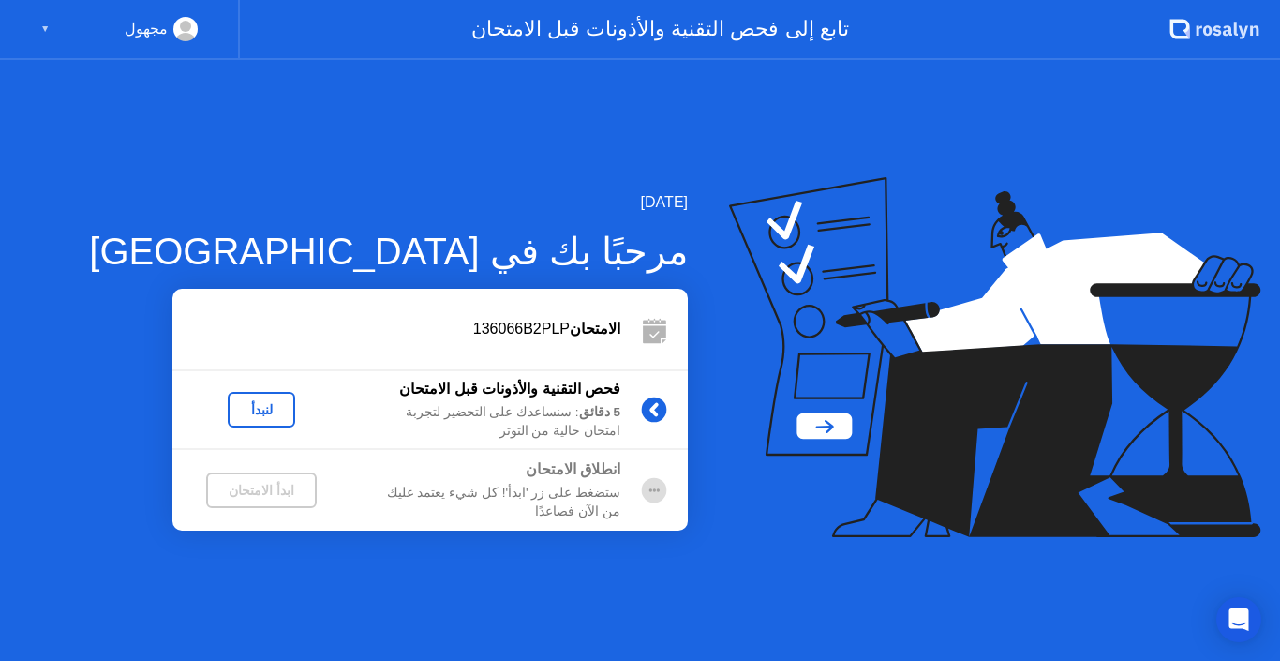
click at [247, 411] on div "لنبدأ" at bounding box center [261, 409] width 52 height 15
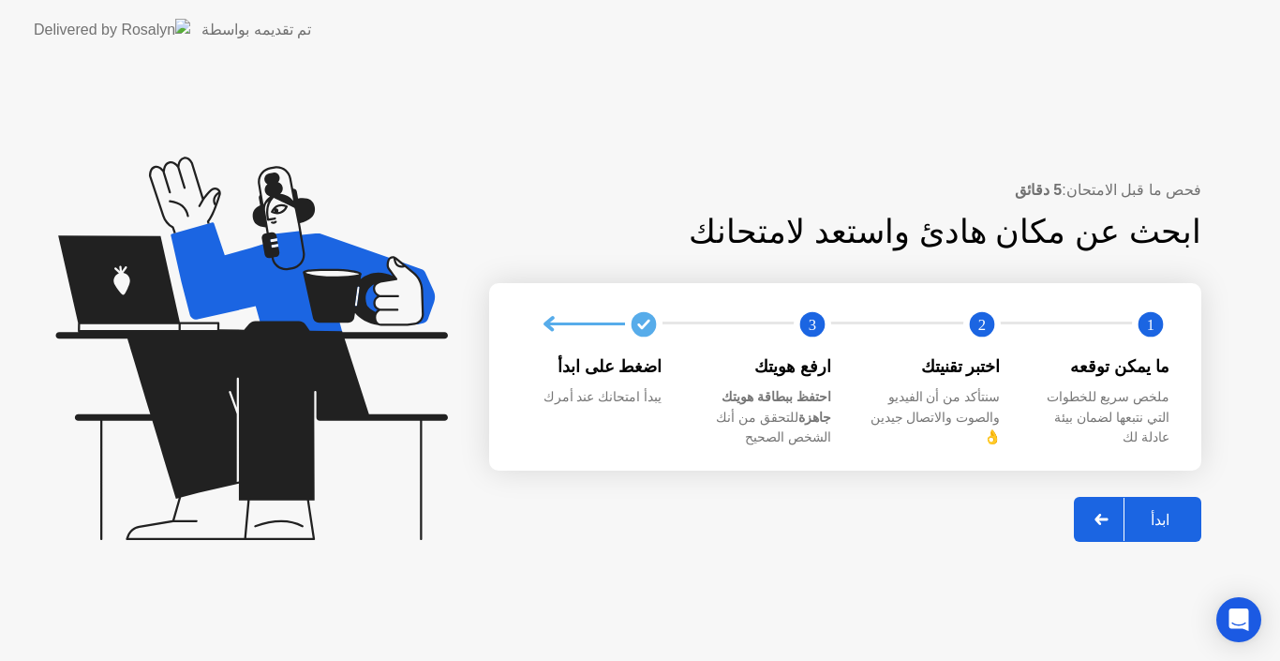
click at [262, 412] on icon at bounding box center [251, 348] width 392 height 383
click at [1165, 514] on div "ابدأ" at bounding box center [1160, 520] width 71 height 18
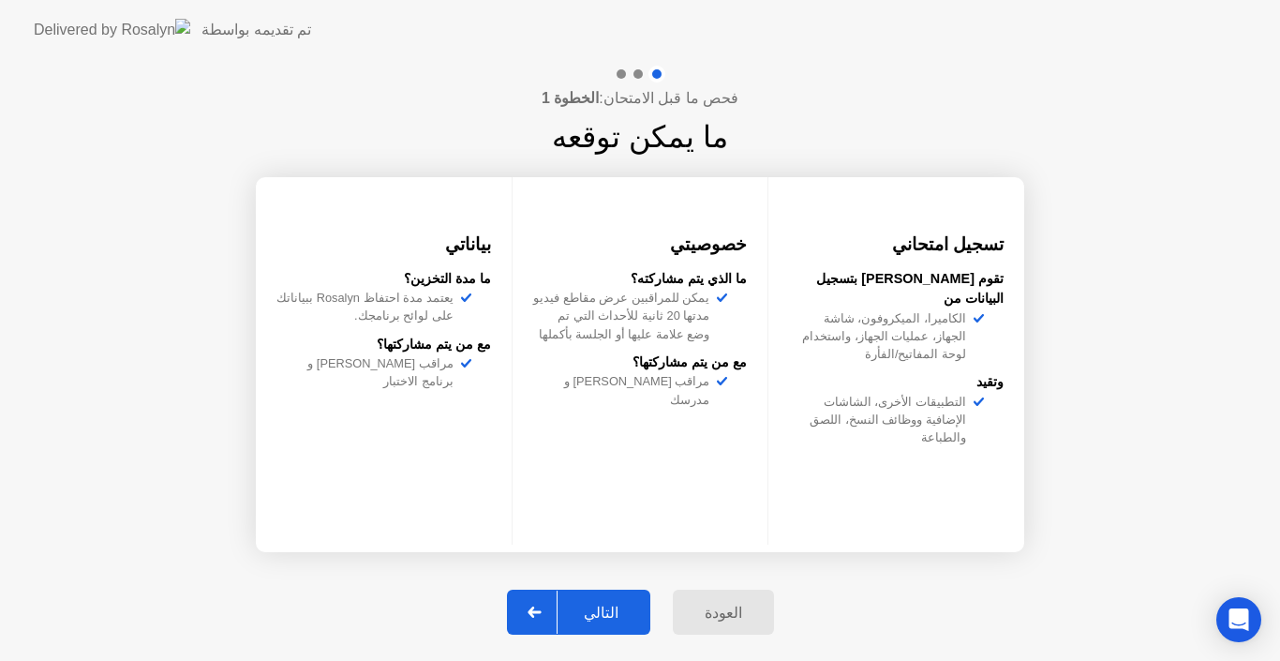
click at [607, 614] on div "التالي" at bounding box center [601, 613] width 87 height 18
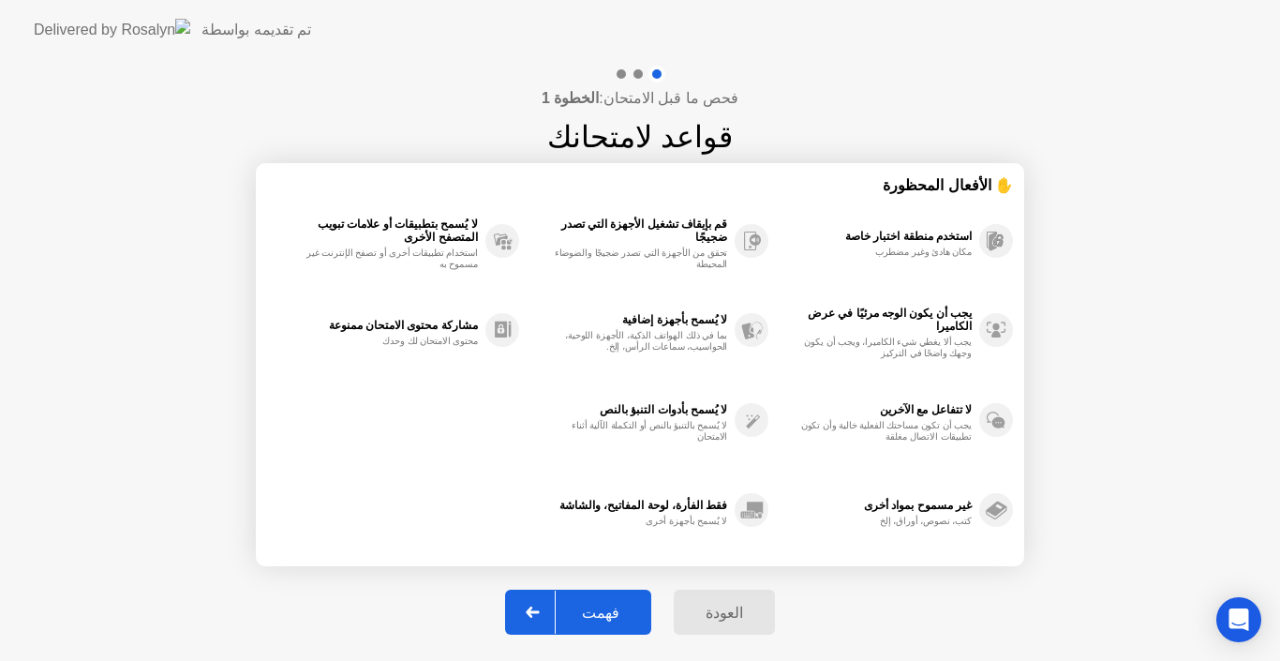
click at [607, 614] on div "فهمت" at bounding box center [601, 613] width 90 height 18
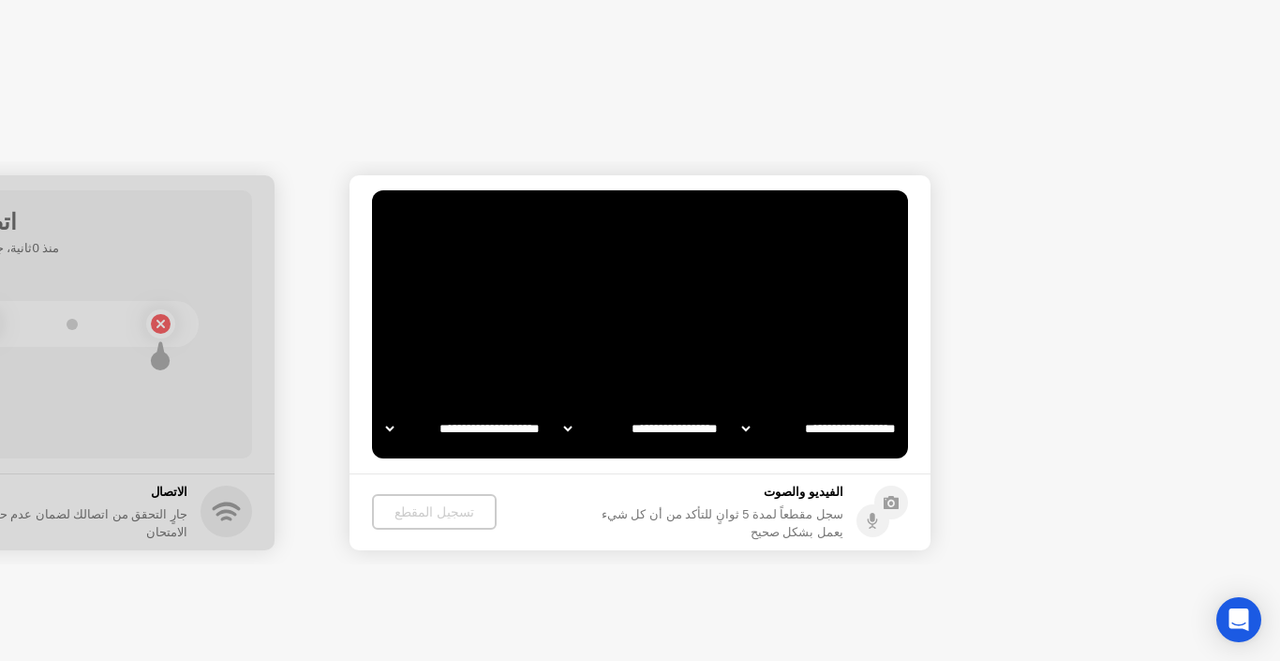
select select "**********"
select select "*******"
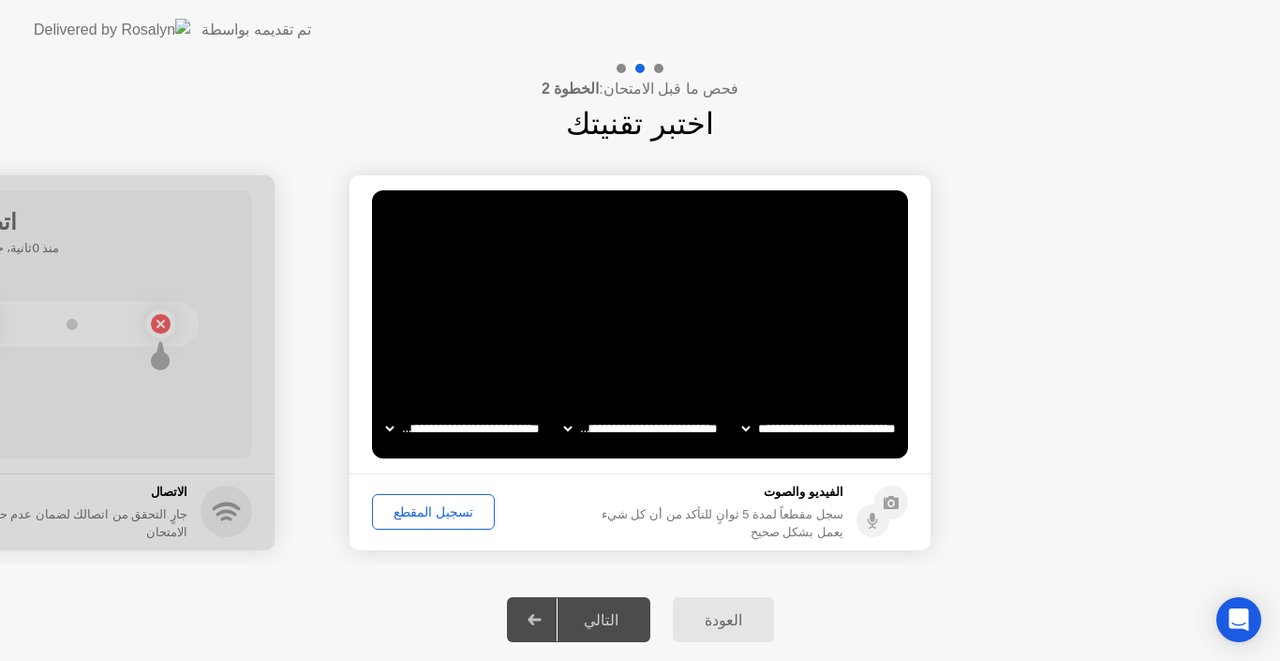
click at [446, 508] on div "تسجيل المقطع" at bounding box center [434, 511] width 110 height 15
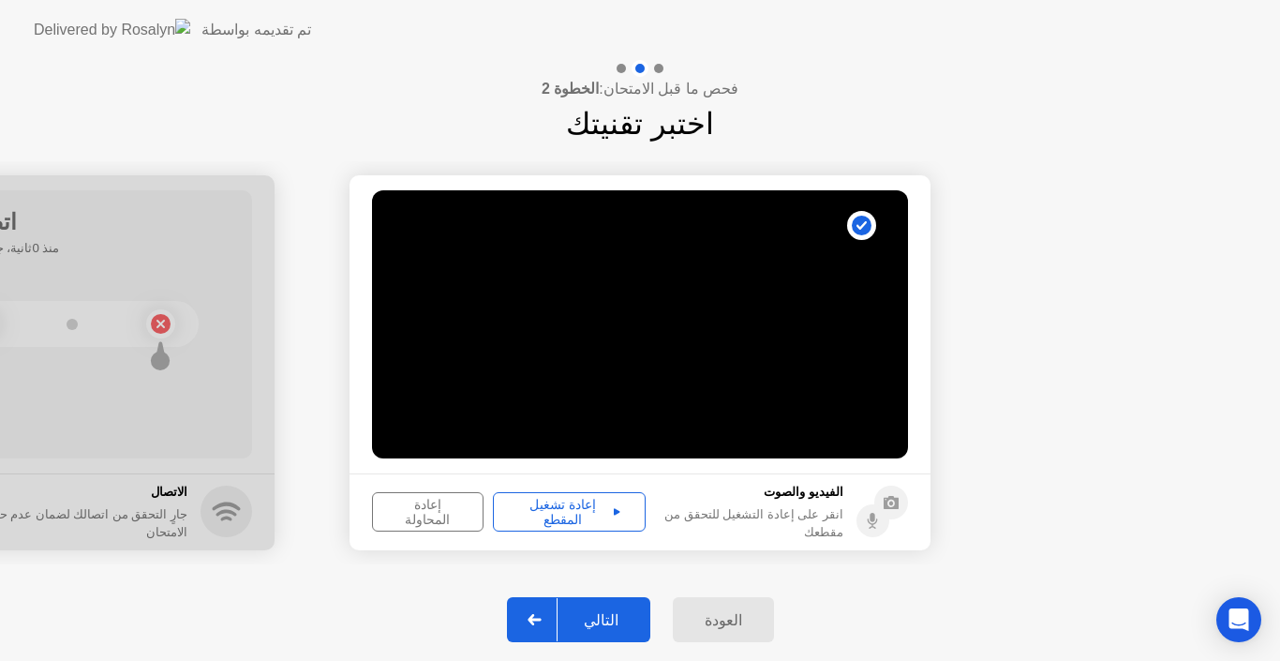
click at [599, 626] on div "التالي" at bounding box center [601, 620] width 87 height 18
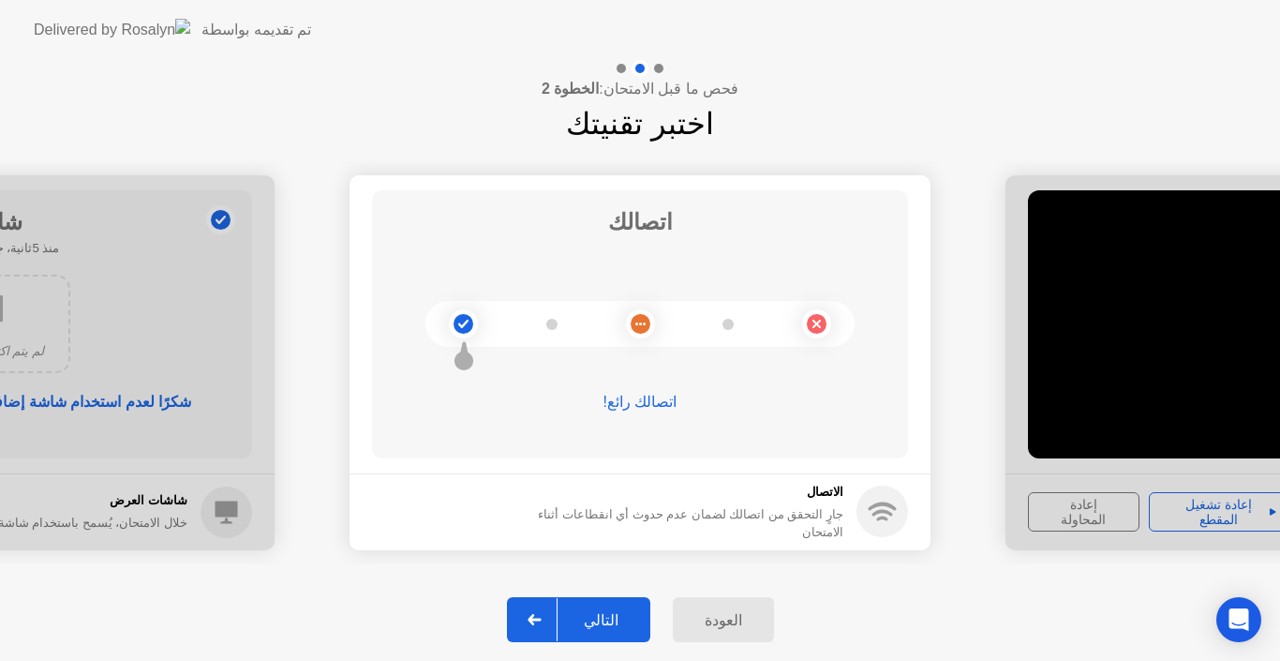
click at [609, 626] on div "التالي" at bounding box center [601, 620] width 87 height 18
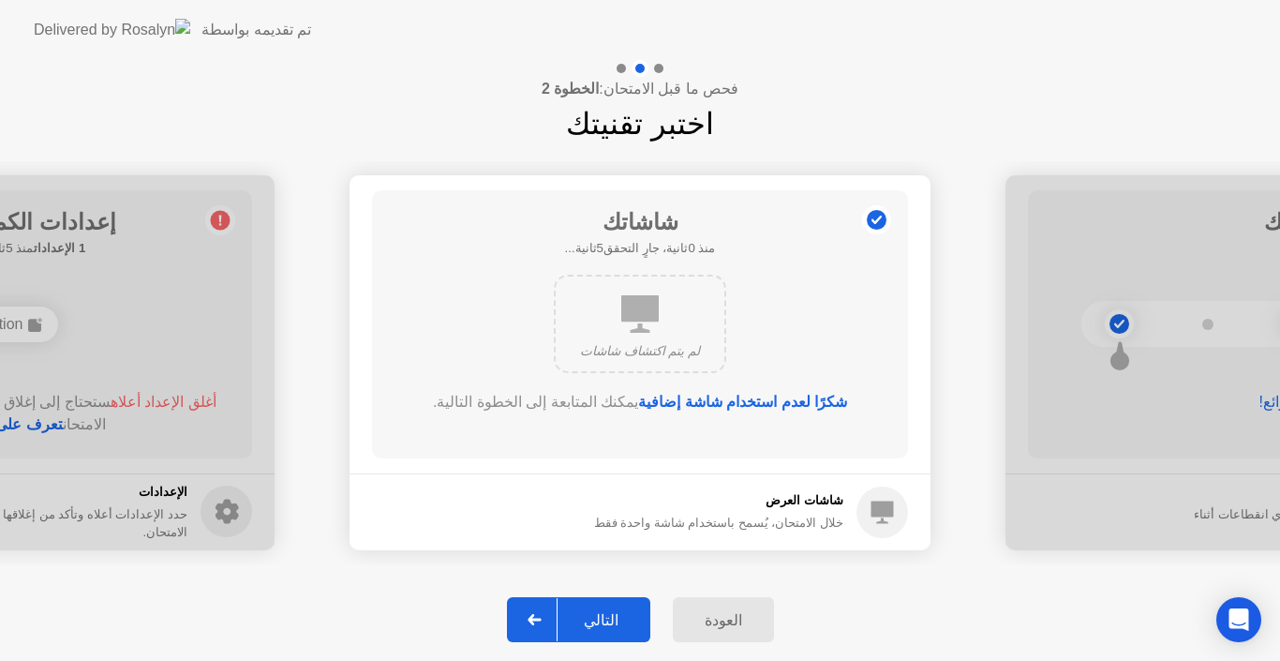
click at [611, 605] on button "التالي" at bounding box center [578, 619] width 143 height 45
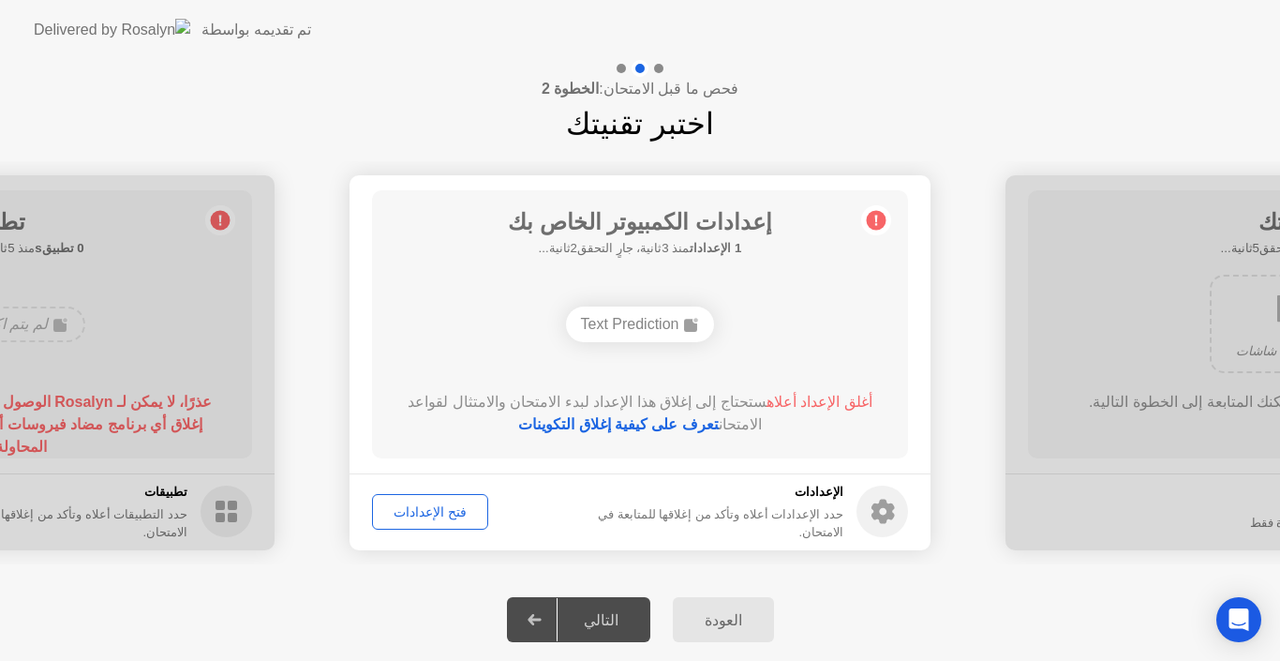
click at [609, 620] on div "التالي" at bounding box center [601, 620] width 87 height 18
click at [612, 623] on div "التالي" at bounding box center [601, 620] width 87 height 18
click at [418, 512] on div "فتح الإعدادات" at bounding box center [430, 511] width 103 height 15
click at [542, 621] on icon at bounding box center [535, 619] width 14 height 11
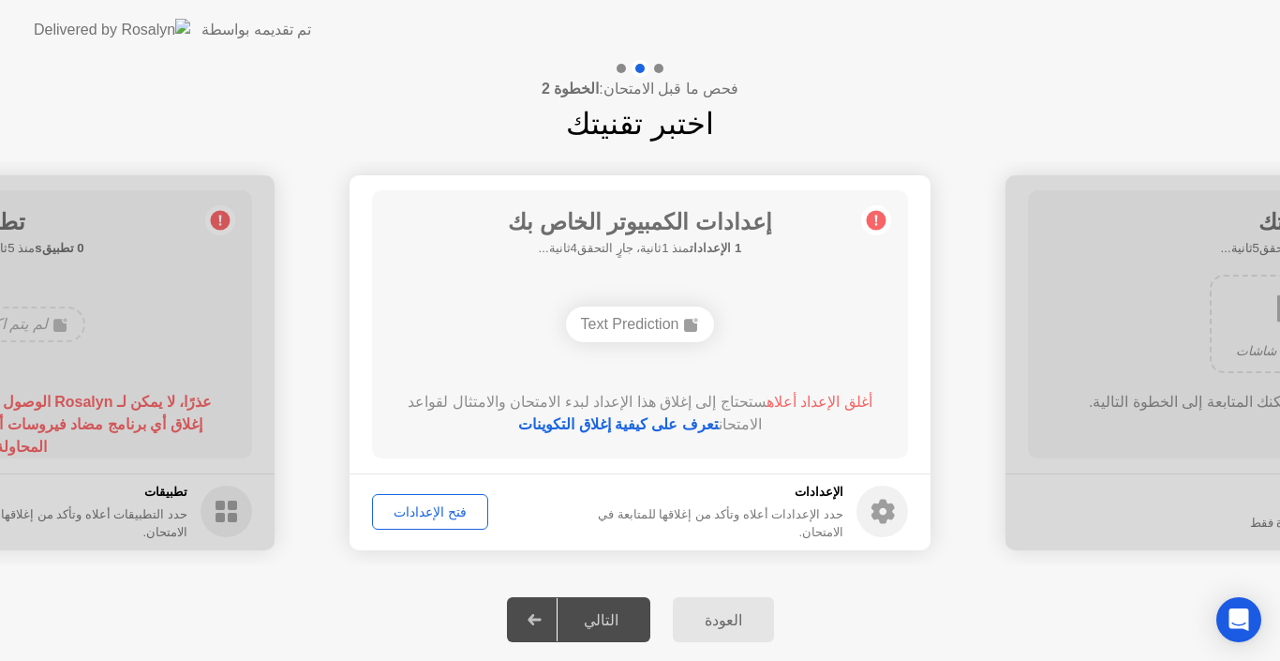
click at [598, 624] on div "التالي" at bounding box center [601, 620] width 87 height 18
click at [550, 612] on div at bounding box center [535, 619] width 45 height 43
click at [433, 510] on div "فتح الإعدادات" at bounding box center [430, 511] width 103 height 15
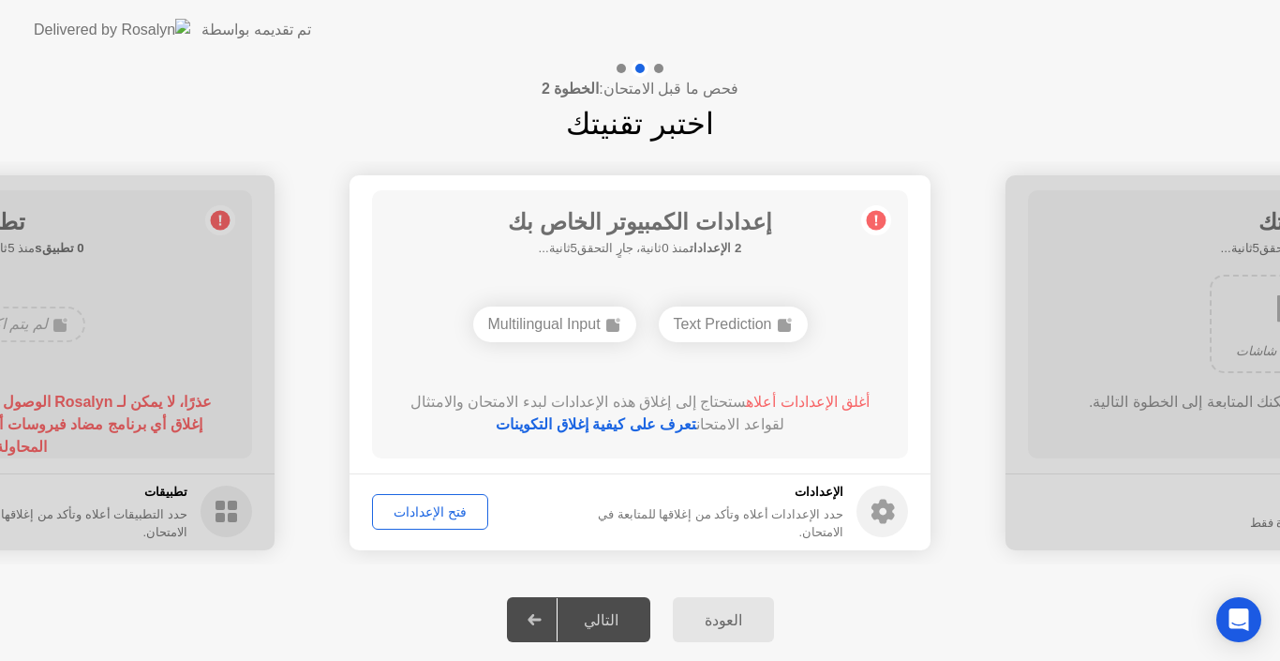
click at [541, 619] on icon at bounding box center [534, 619] width 13 height 11
click at [437, 504] on div "فتح الإعدادات" at bounding box center [430, 511] width 103 height 15
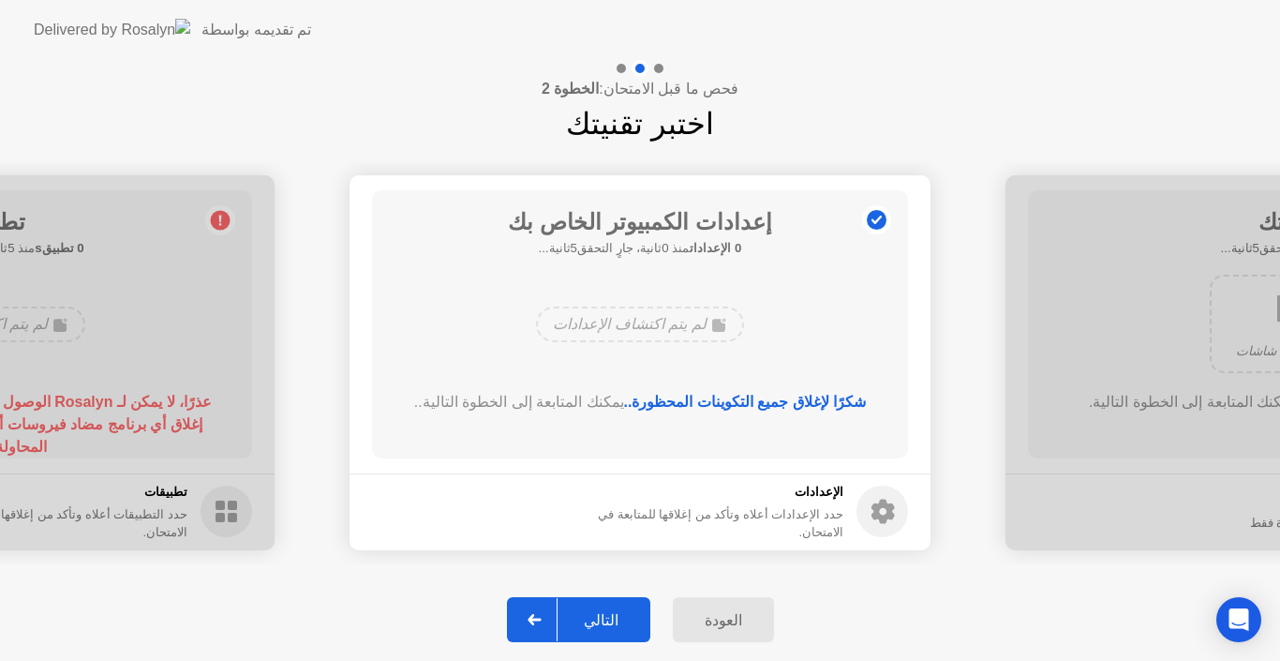
click at [604, 622] on div "التالي" at bounding box center [601, 620] width 87 height 18
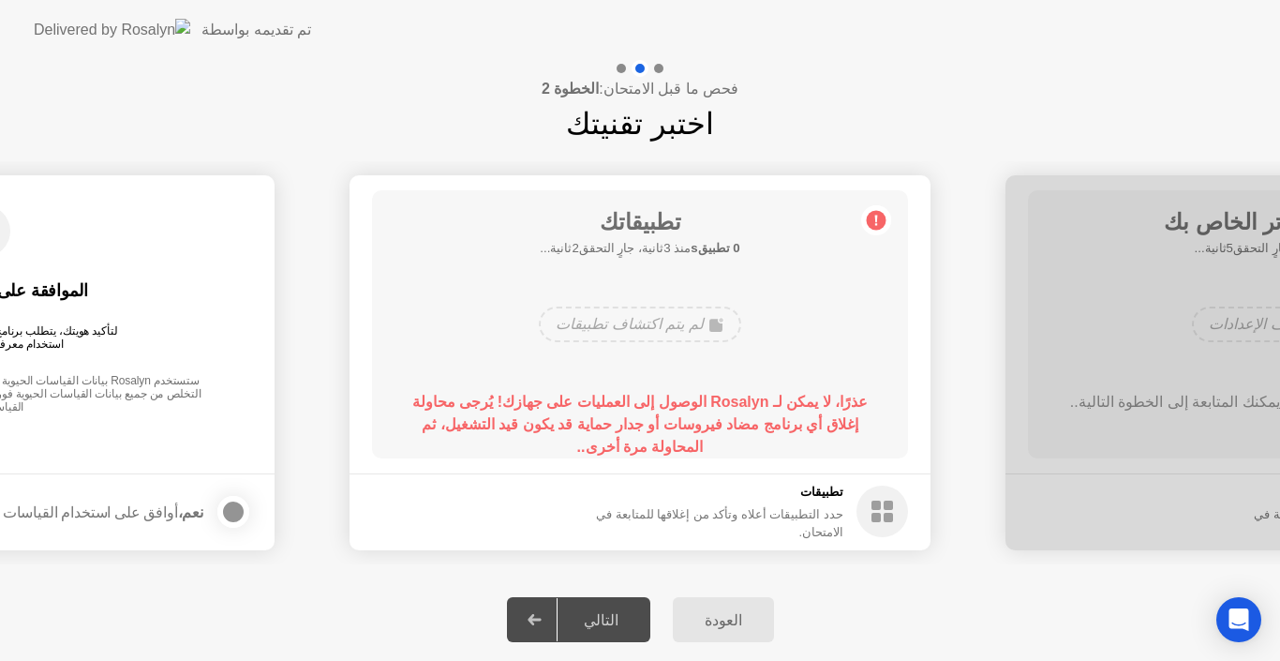
click at [882, 514] on circle at bounding box center [883, 512] width 52 height 52
click at [590, 619] on div "التالي" at bounding box center [601, 620] width 87 height 18
click at [114, 521] on div "نعم، أوافق على استخدام القياسات الحيوية" at bounding box center [105, 511] width 294 height 37
click at [608, 615] on div "التالي" at bounding box center [601, 620] width 87 height 18
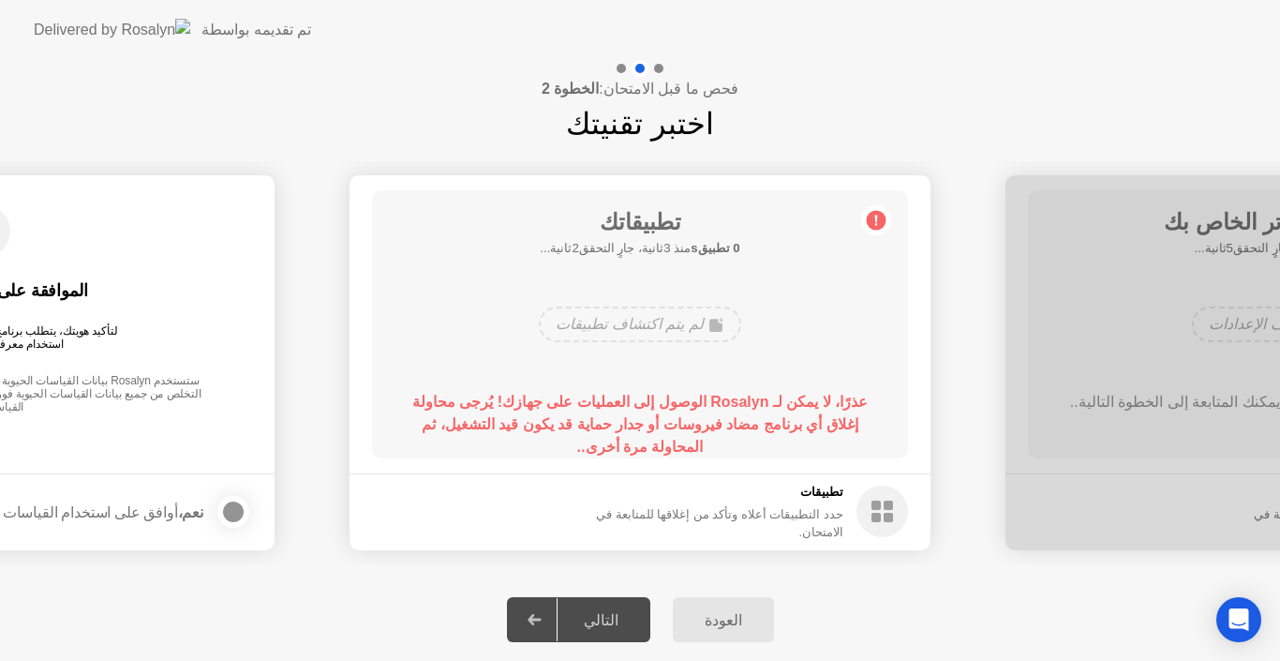
click at [886, 510] on rect at bounding box center [888, 505] width 9 height 9
click at [597, 319] on div "لم يتم اكتشاف تطبيقات" at bounding box center [640, 324] width 202 height 36
click at [665, 316] on div "لم يتم اكتشاف تطبيقات" at bounding box center [640, 324] width 202 height 36
click at [662, 316] on div "لم يتم اكتشاف تطبيقات" at bounding box center [640, 324] width 202 height 36
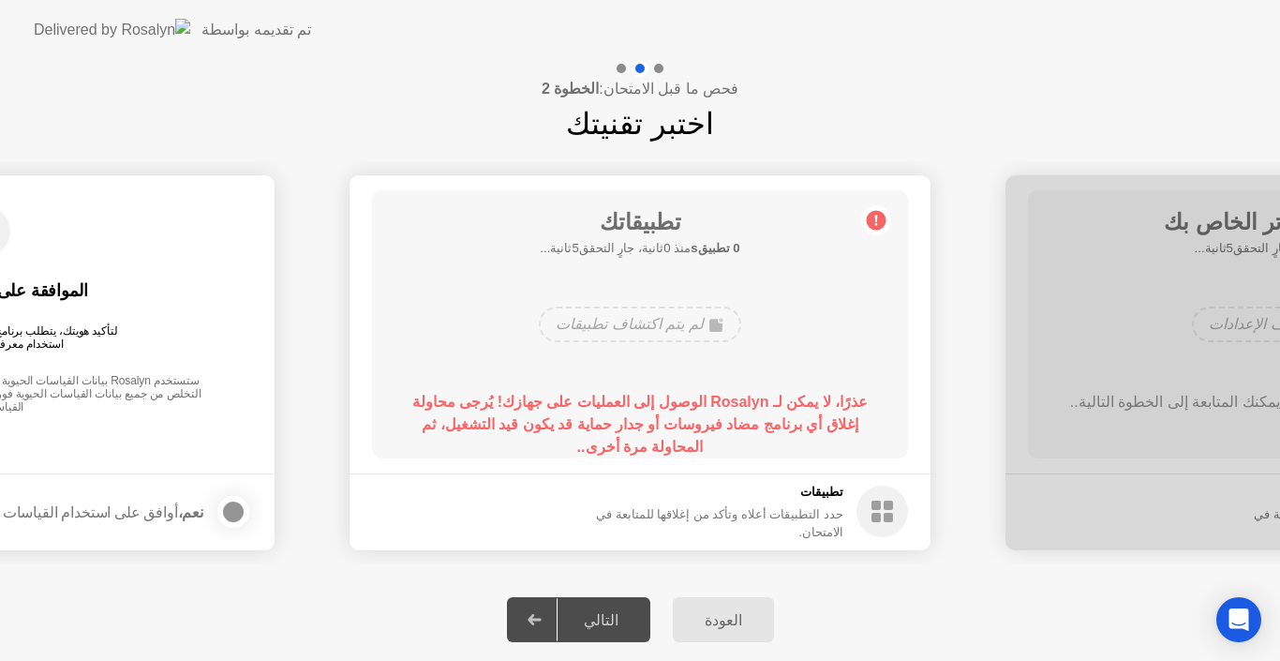
click at [886, 516] on rect at bounding box center [888, 517] width 9 height 9
click at [615, 622] on div "التالي" at bounding box center [601, 620] width 87 height 18
click at [703, 613] on div "العودة" at bounding box center [724, 620] width 90 height 18
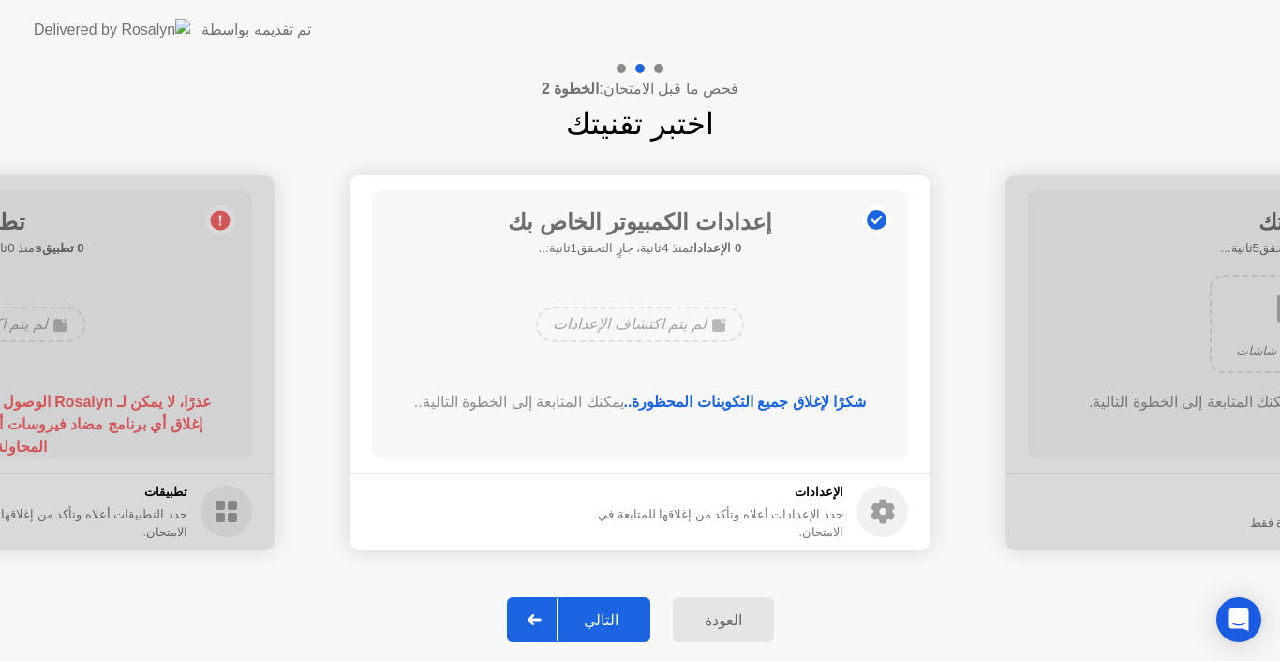
click at [601, 616] on div "التالي" at bounding box center [601, 620] width 87 height 18
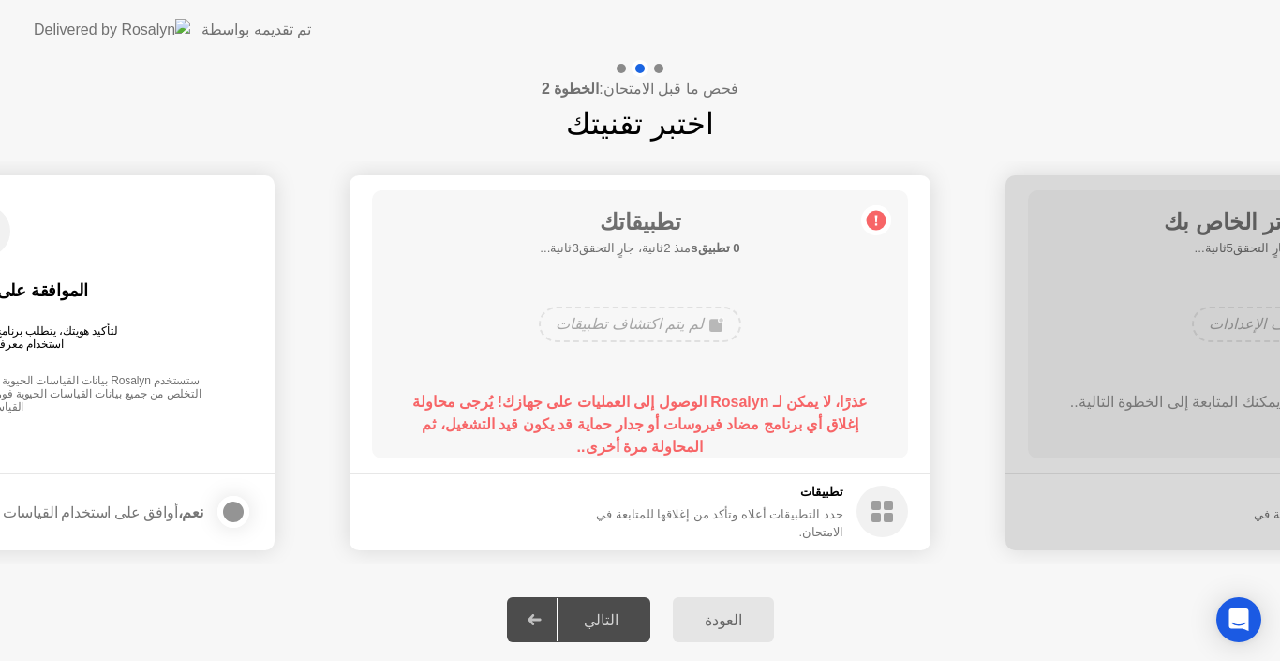
click at [618, 326] on div "لم يتم اكتشاف تطبيقات" at bounding box center [640, 324] width 202 height 36
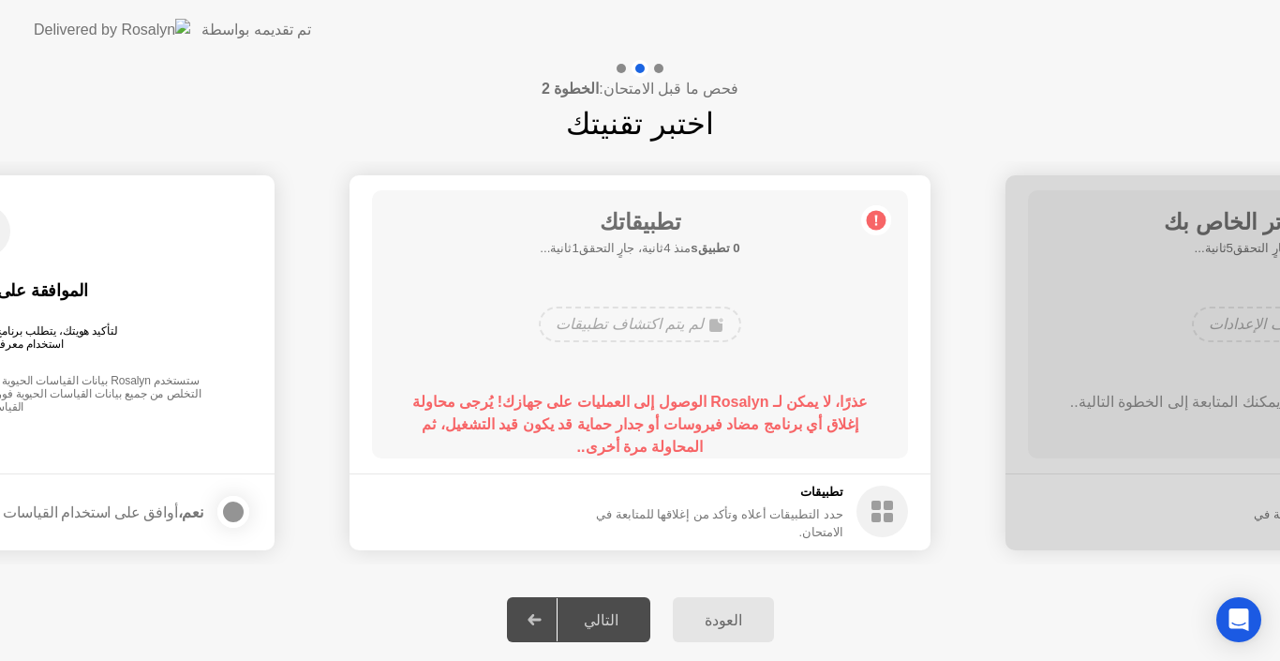
click at [702, 613] on div "العودة" at bounding box center [724, 620] width 90 height 18
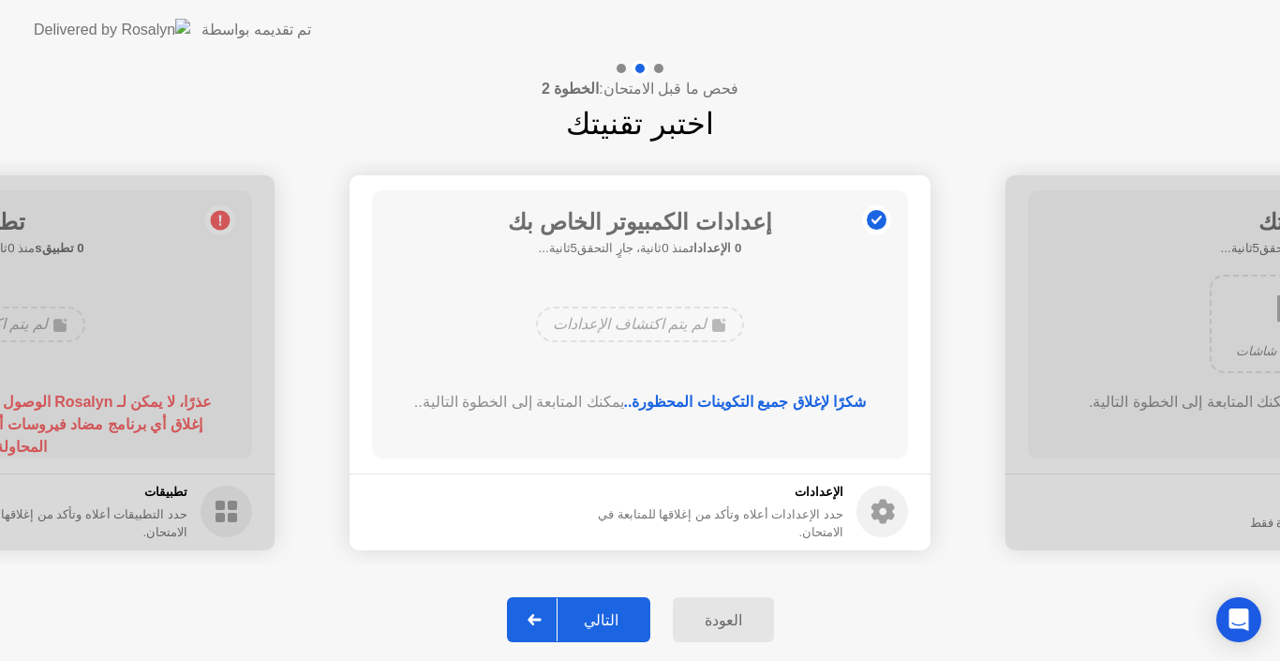
click at [612, 627] on div "التالي" at bounding box center [601, 620] width 87 height 18
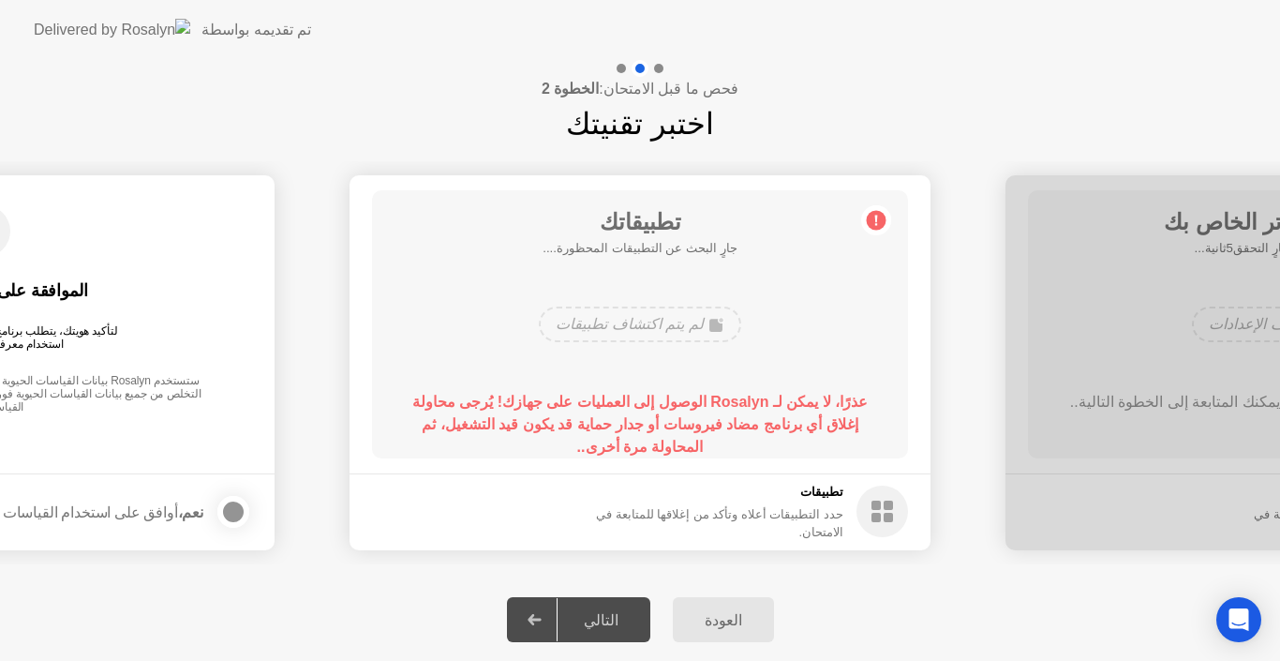
click at [668, 327] on div "لم يتم اكتشاف تطبيقات" at bounding box center [640, 324] width 202 height 36
click at [852, 508] on div "تطبيقات حدد التطبيقات أعلاه وتأكد من إغلاقها للمتابعة في الامتحان." at bounding box center [734, 512] width 349 height 58
click at [607, 318] on div "لم يتم اكتشاف تطبيقات" at bounding box center [640, 324] width 202 height 36
click at [883, 214] on circle at bounding box center [877, 220] width 20 height 20
click at [230, 507] on div at bounding box center [233, 512] width 22 height 22
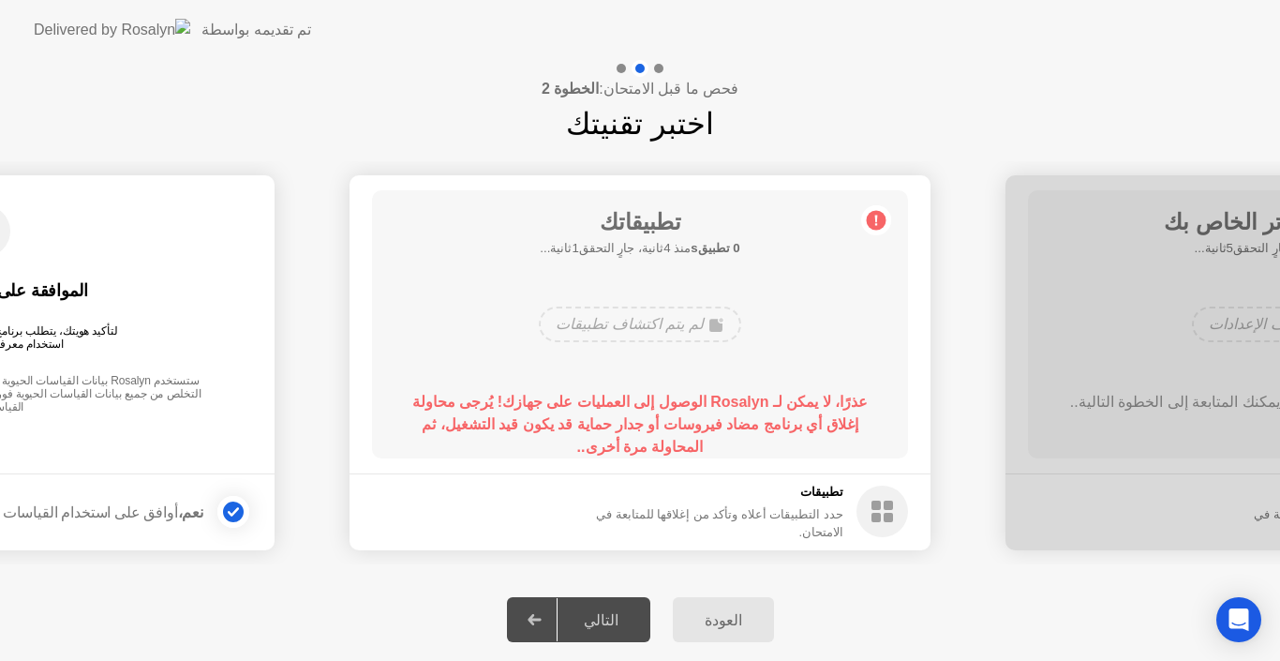
drag, startPoint x: 35, startPoint y: 361, endPoint x: 318, endPoint y: 370, distance: 283.2
click at [603, 616] on div "التالي" at bounding box center [601, 620] width 87 height 18
click at [892, 510] on rect at bounding box center [888, 505] width 9 height 9
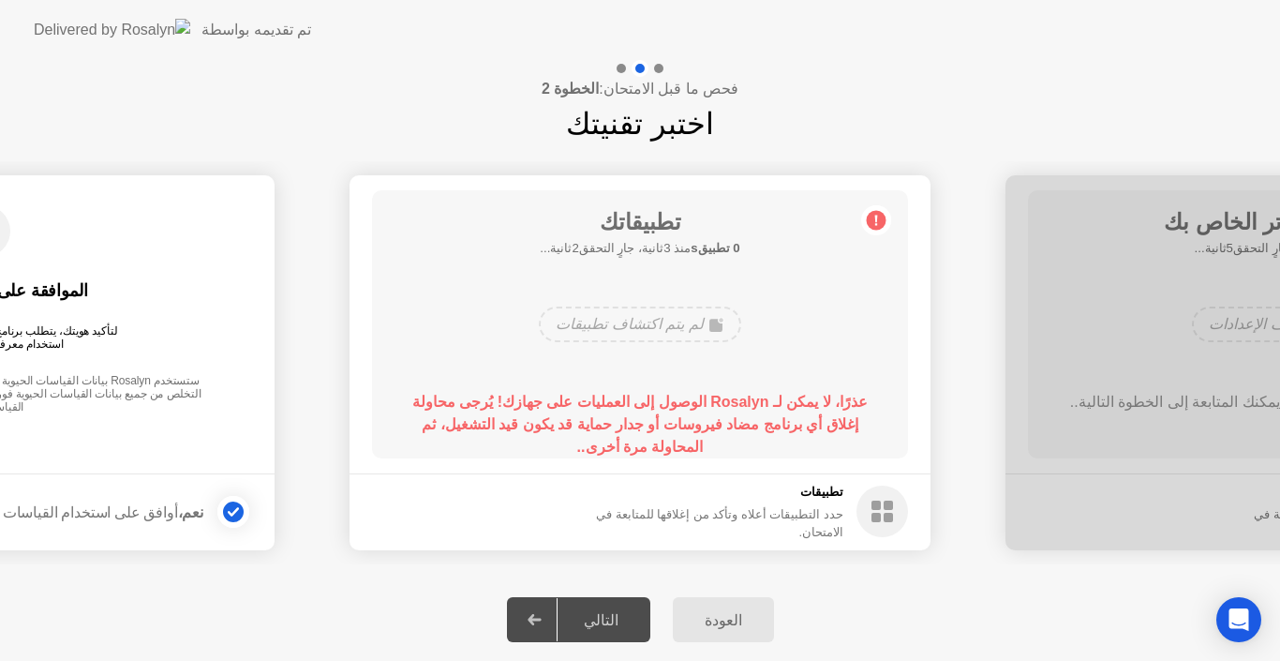
click at [622, 316] on div "لم يتم اكتشاف تطبيقات" at bounding box center [640, 324] width 202 height 36
click at [702, 618] on div "العودة" at bounding box center [724, 620] width 90 height 18
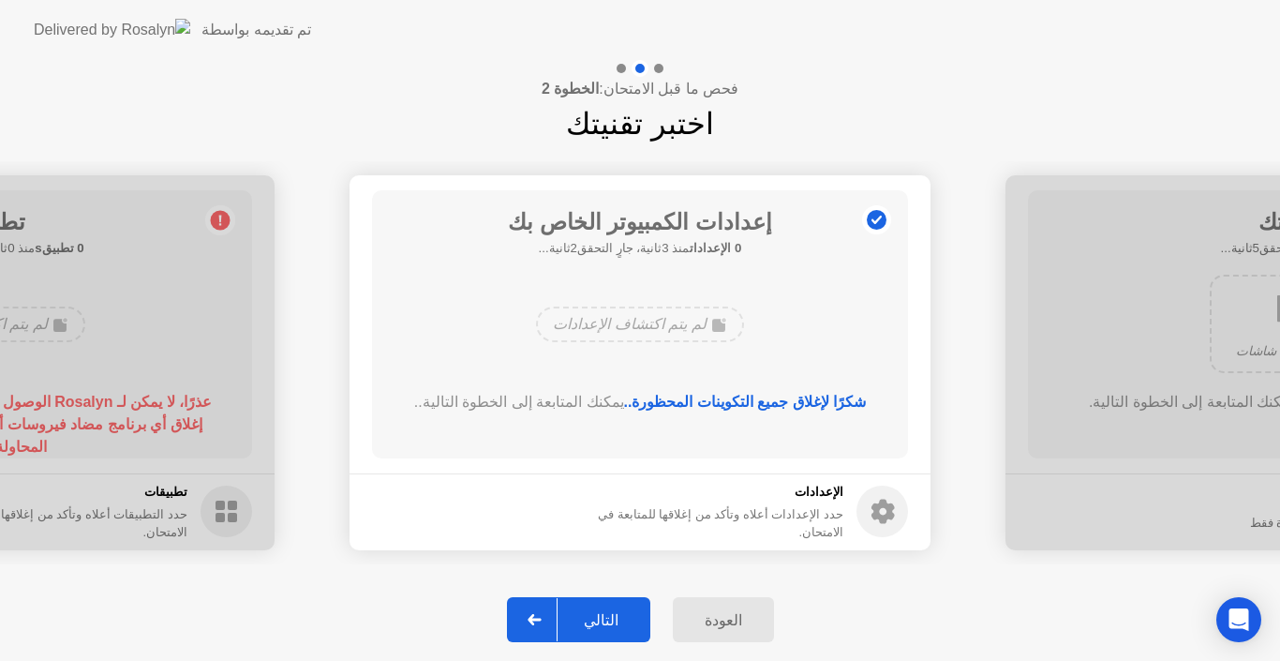
click at [590, 622] on div "التالي" at bounding box center [601, 620] width 87 height 18
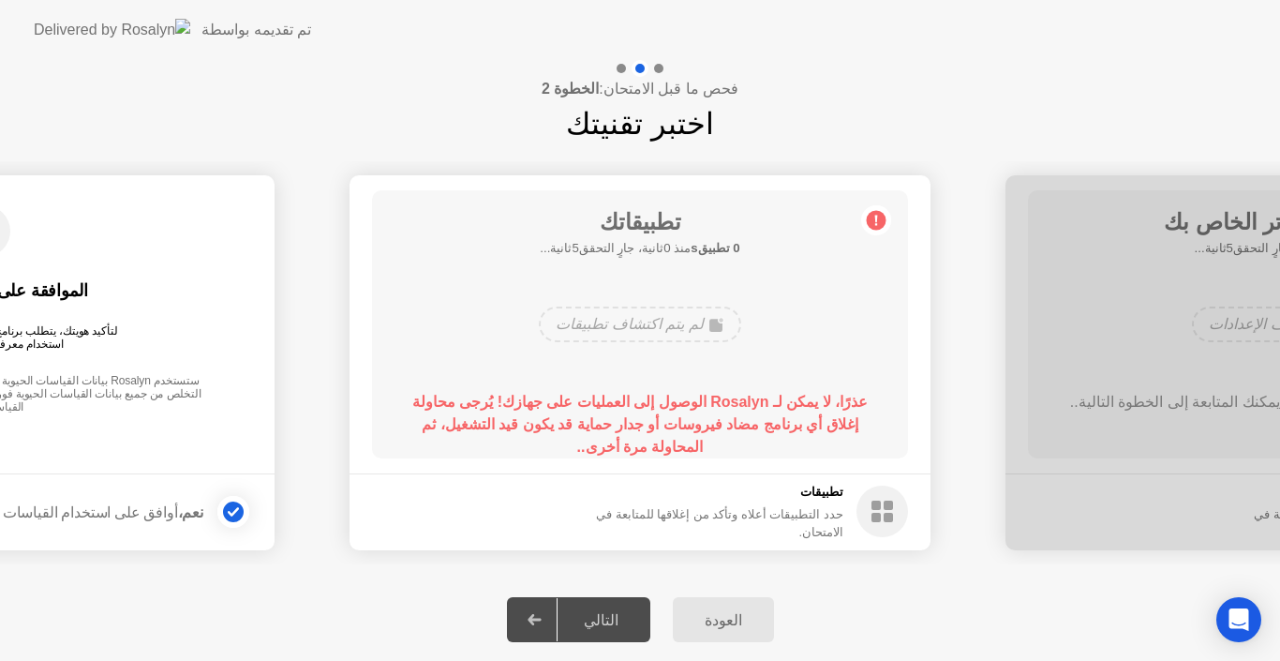
click at [645, 334] on div "لم يتم اكتشاف تطبيقات" at bounding box center [640, 324] width 202 height 36
click at [537, 624] on icon at bounding box center [535, 619] width 14 height 11
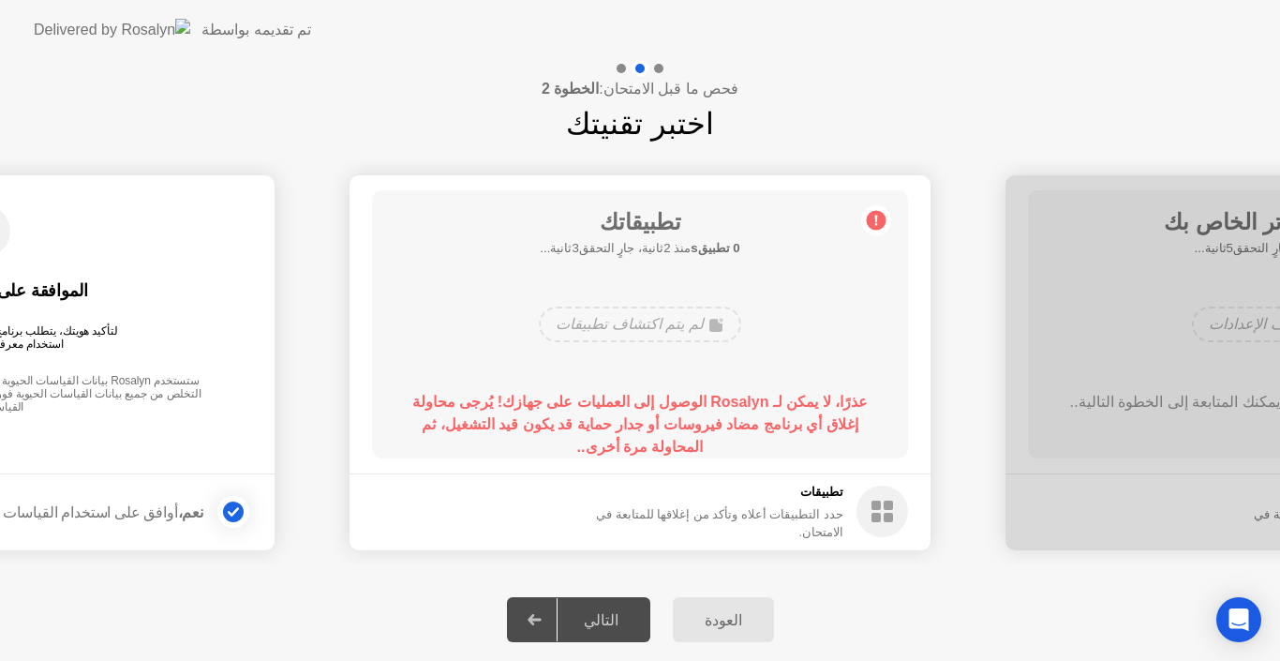
click at [622, 67] on div at bounding box center [621, 68] width 9 height 9
click at [75, 26] on img at bounding box center [112, 30] width 157 height 22
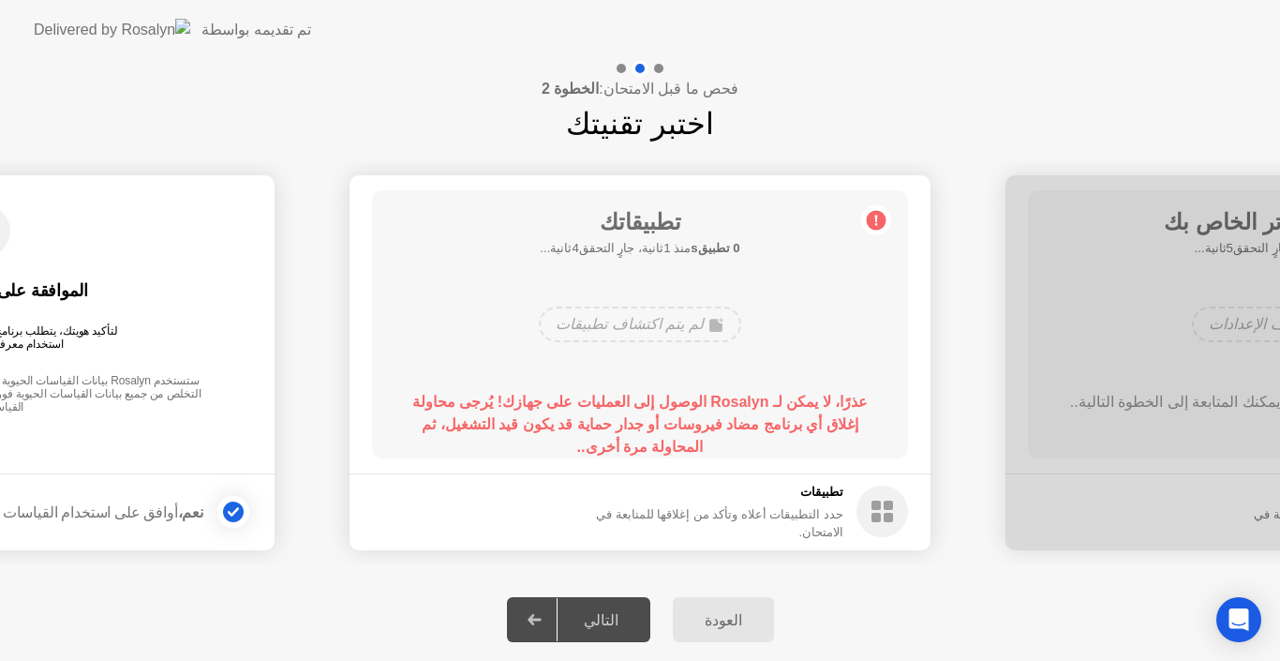
click at [614, 620] on div "التالي" at bounding box center [601, 620] width 87 height 18
